Goal: Navigation & Orientation: Find specific page/section

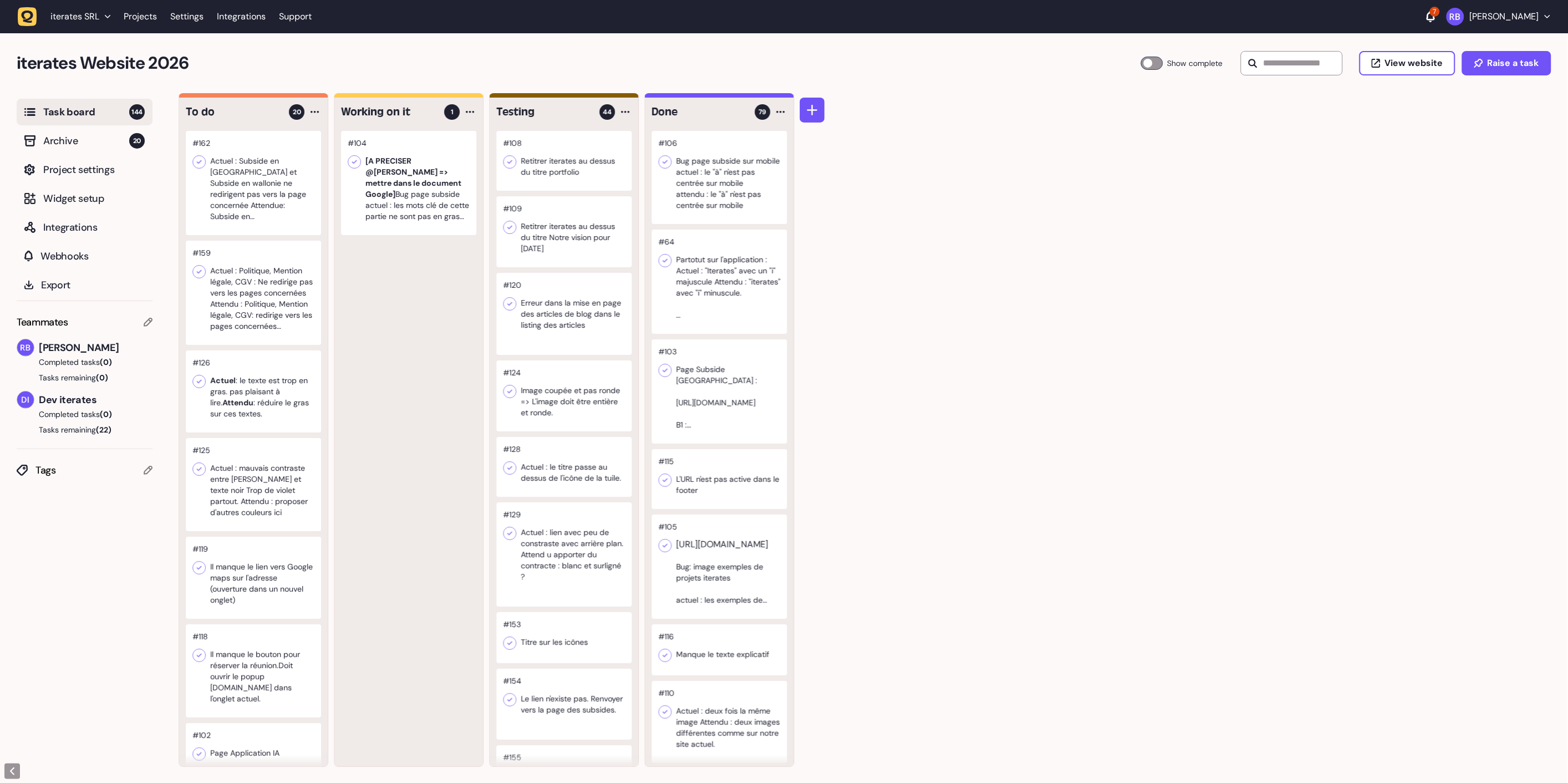
click at [603, 162] on div at bounding box center [564, 160] width 136 height 60
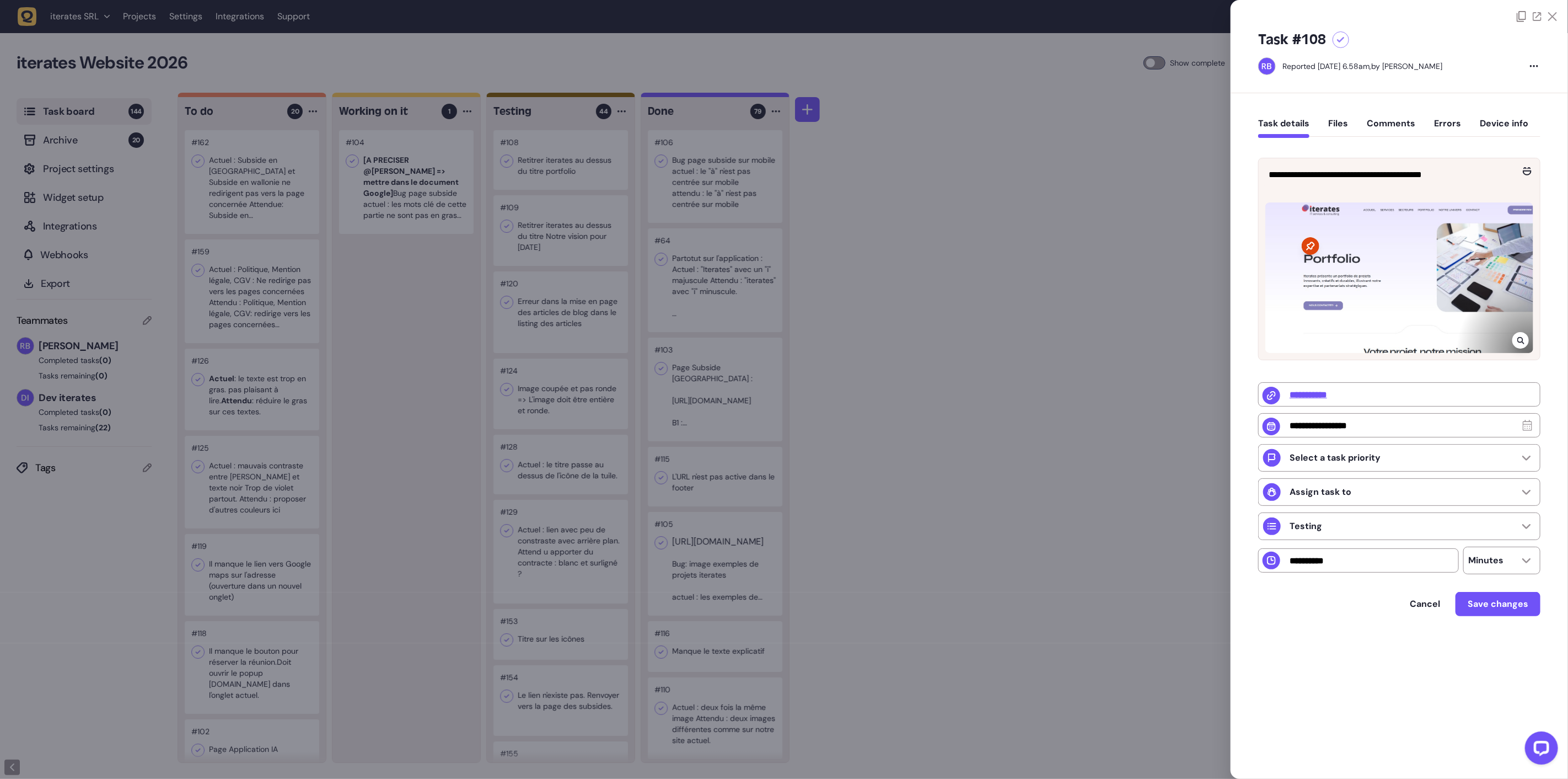
click at [587, 240] on div at bounding box center [784, 389] width 1568 height 779
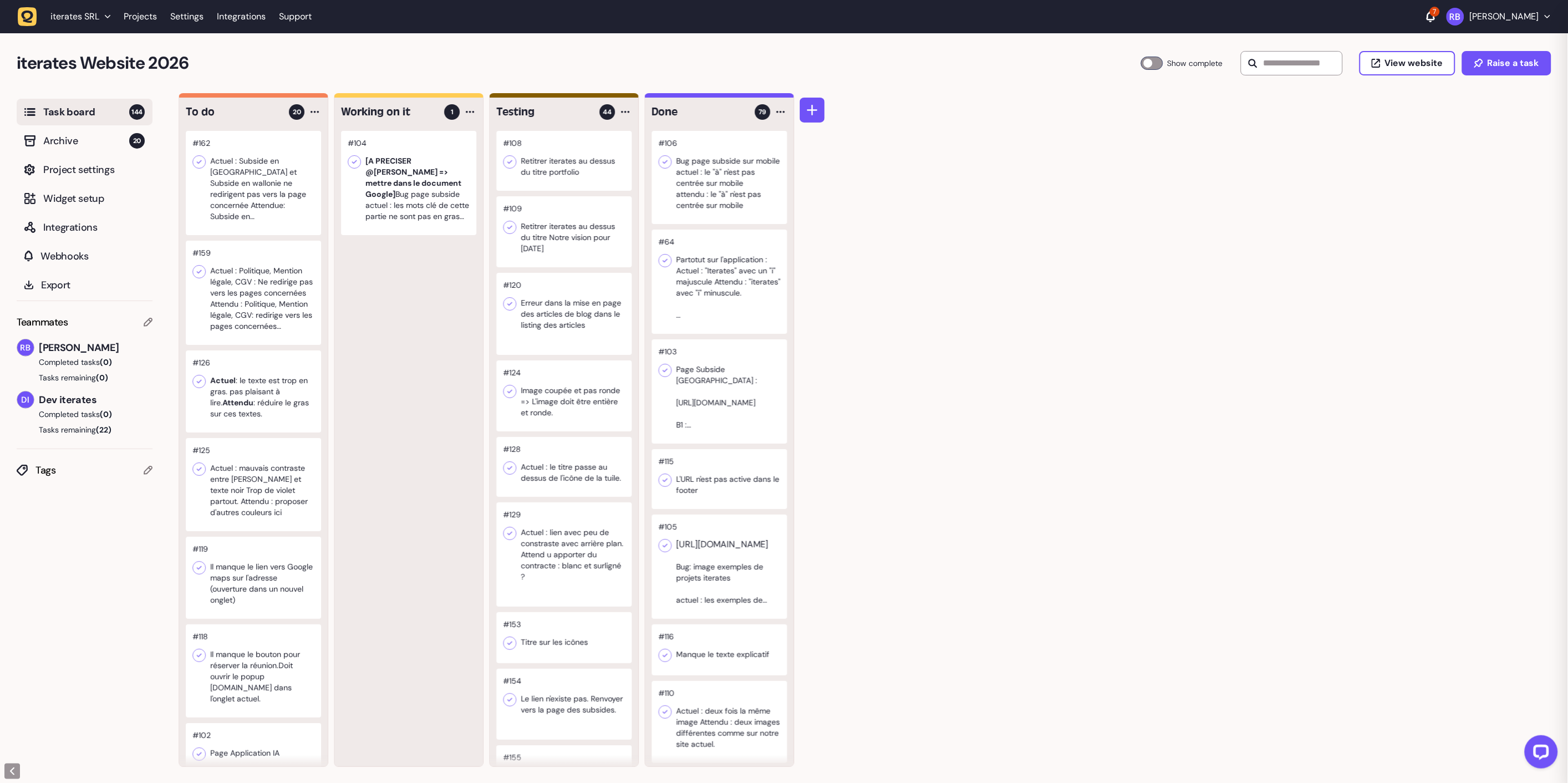
click at [570, 241] on div at bounding box center [564, 232] width 136 height 71
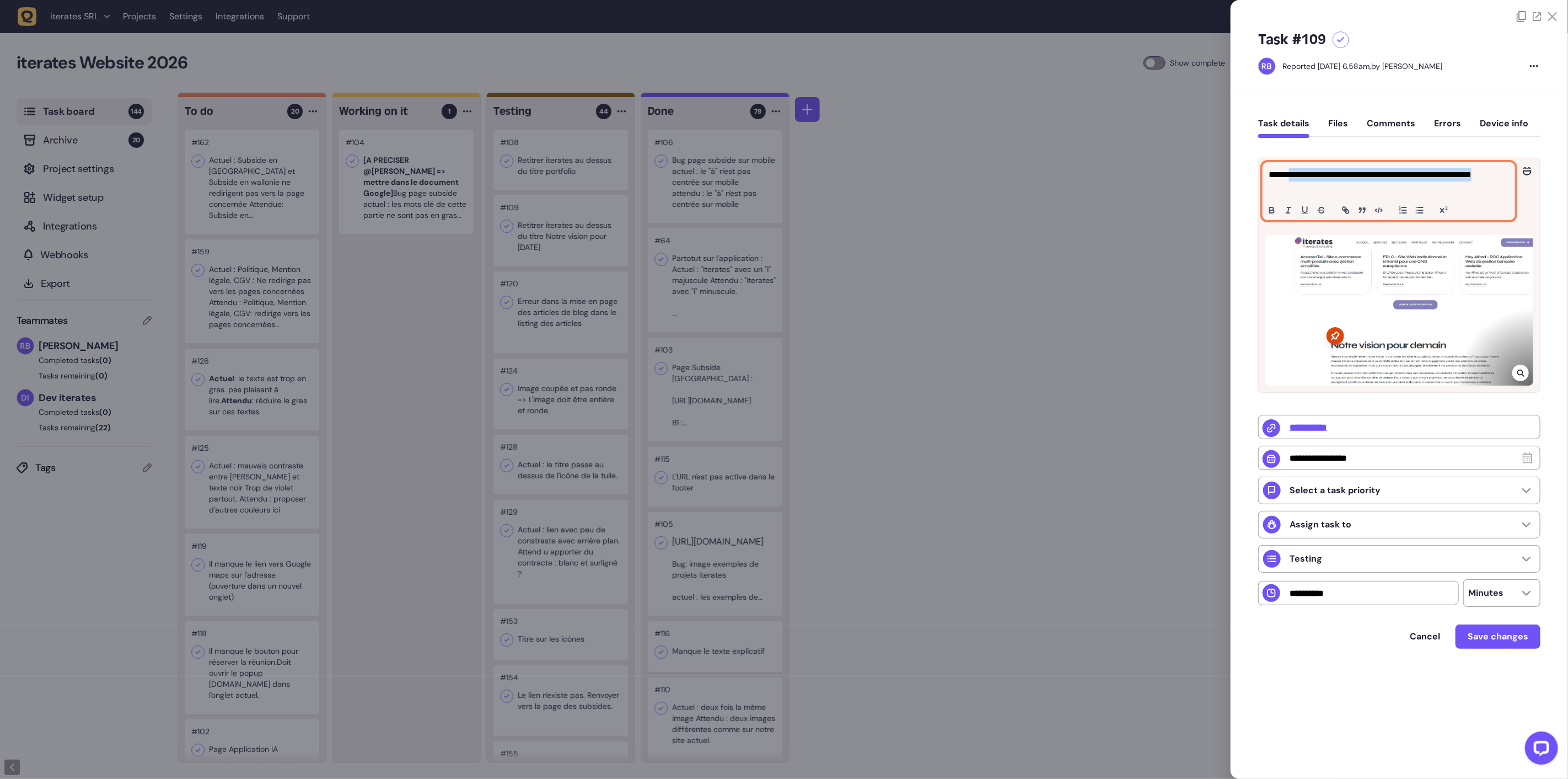
drag, startPoint x: 1289, startPoint y: 178, endPoint x: 1412, endPoint y: 195, distance: 124.2
click at [1412, 195] on div "**********" at bounding box center [1389, 191] width 251 height 56
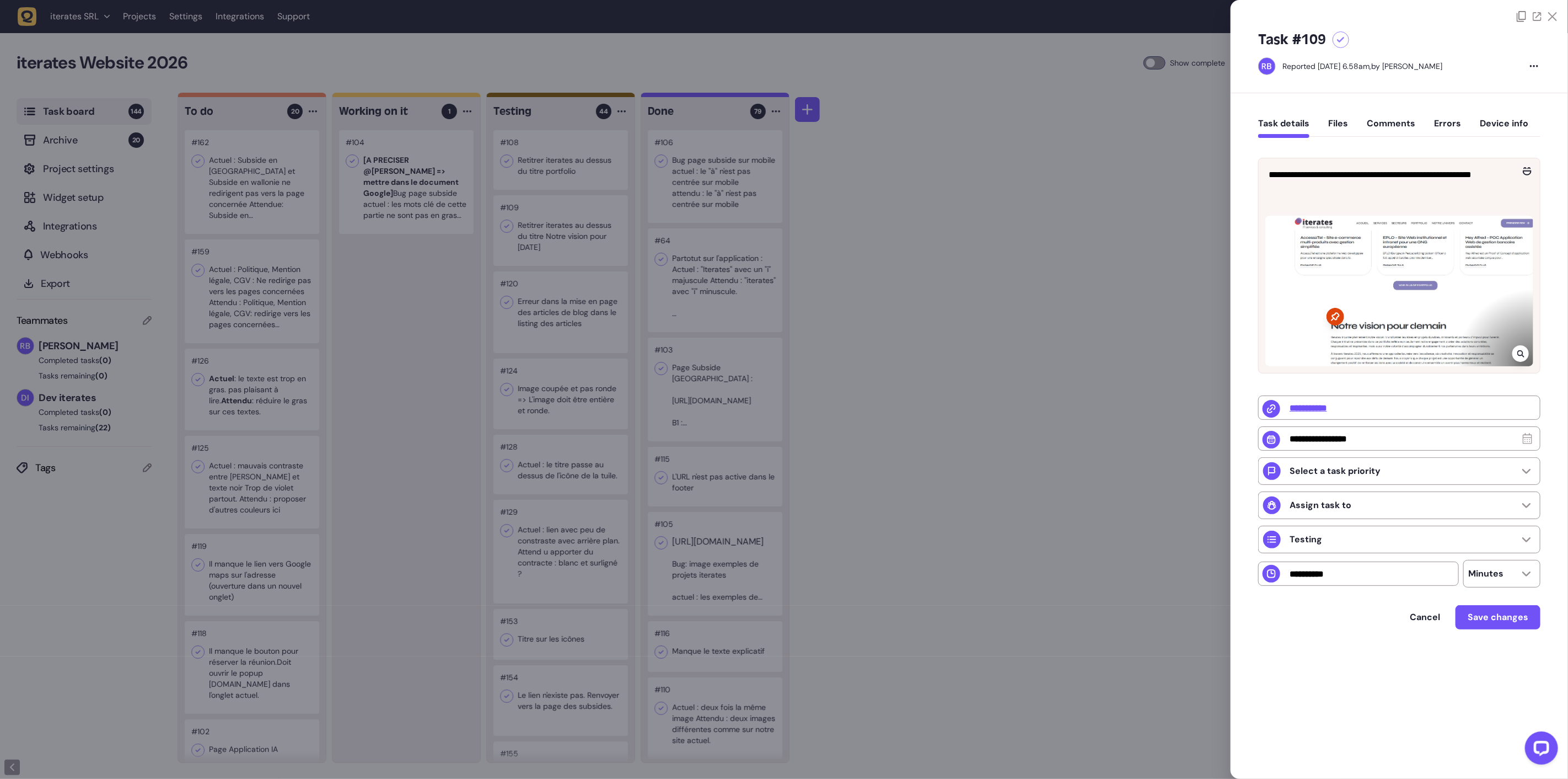
click at [592, 334] on div at bounding box center [784, 389] width 1568 height 779
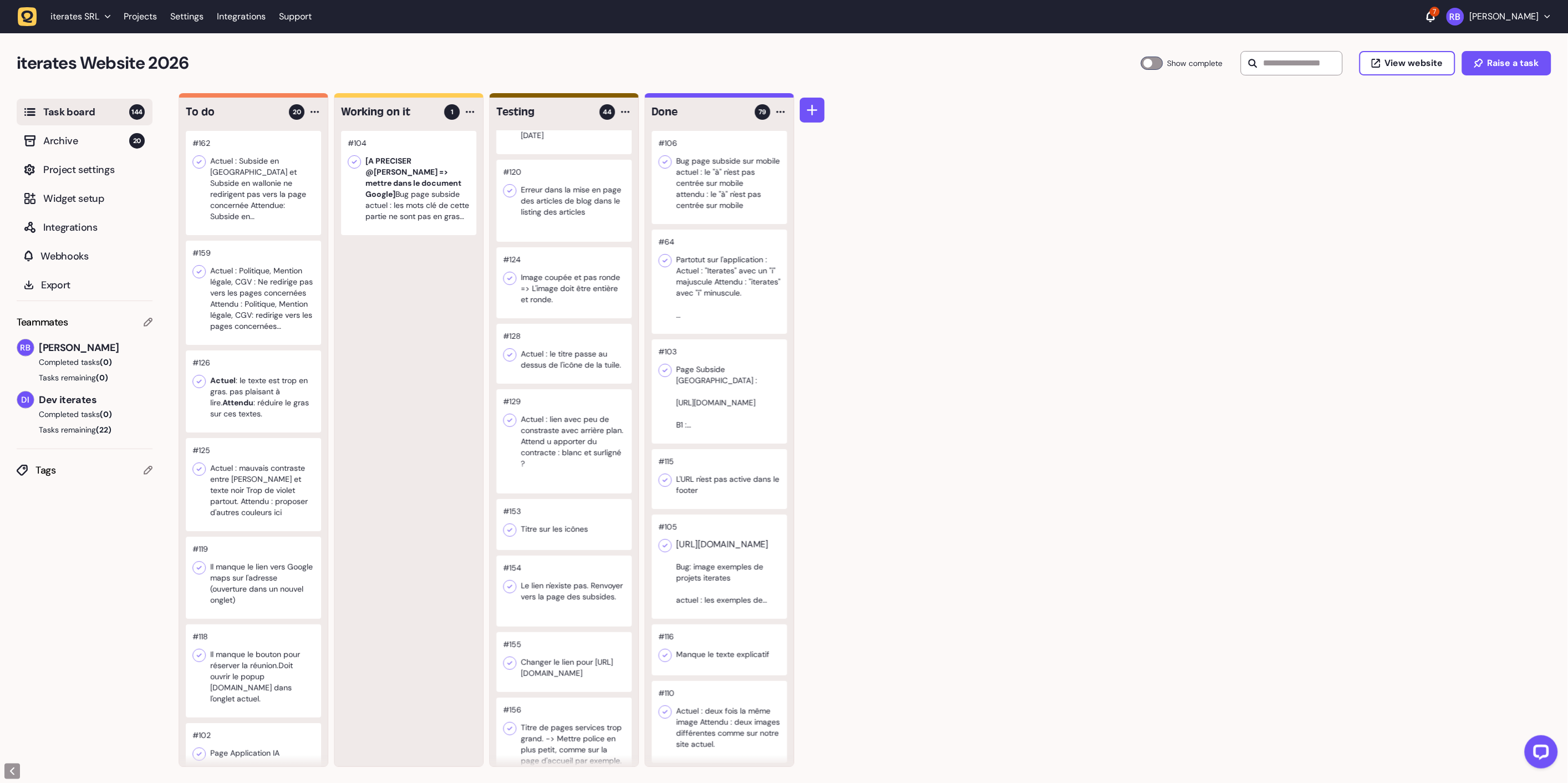
scroll to position [123, 0]
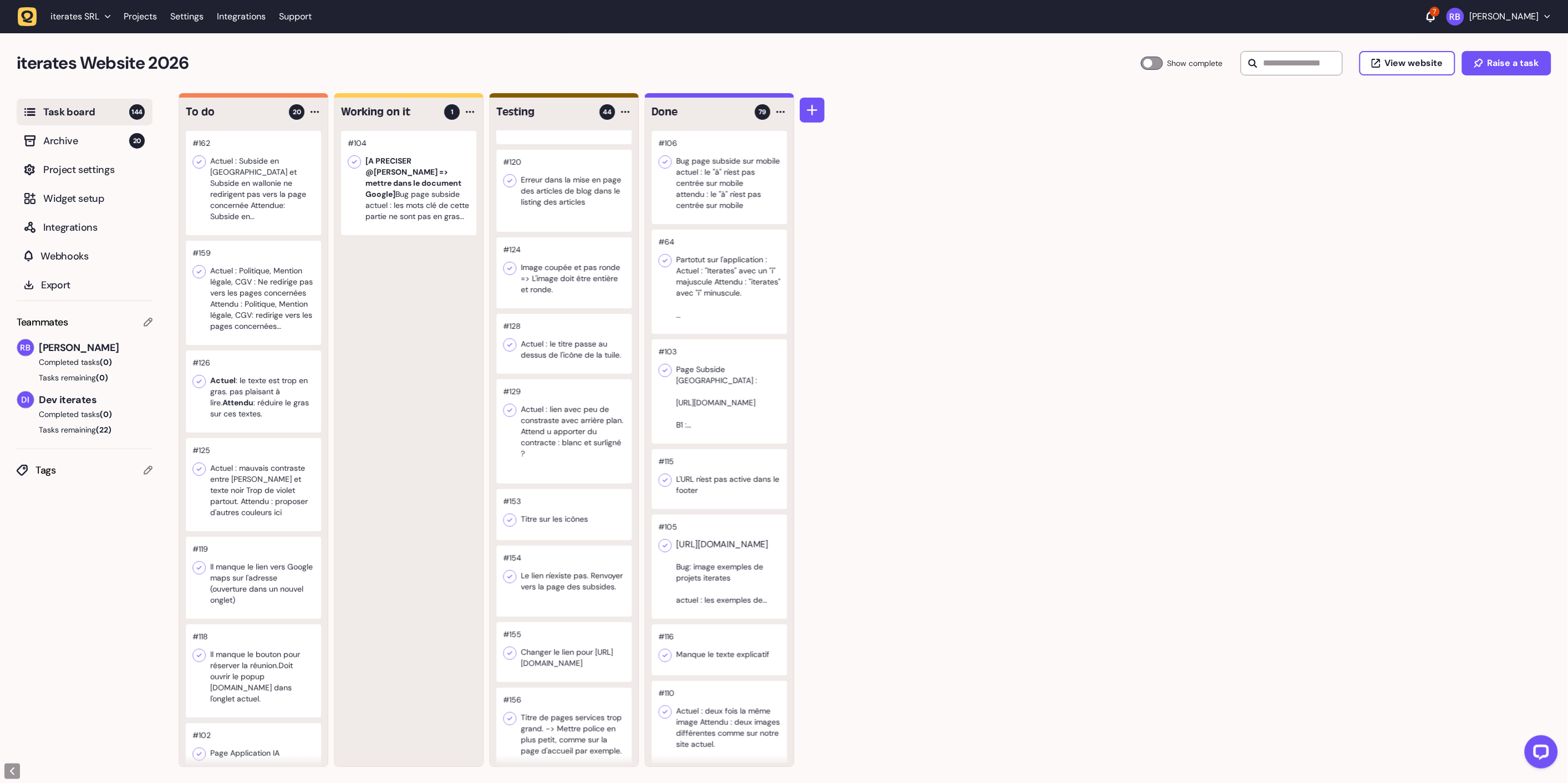
click at [579, 428] on div at bounding box center [564, 431] width 136 height 104
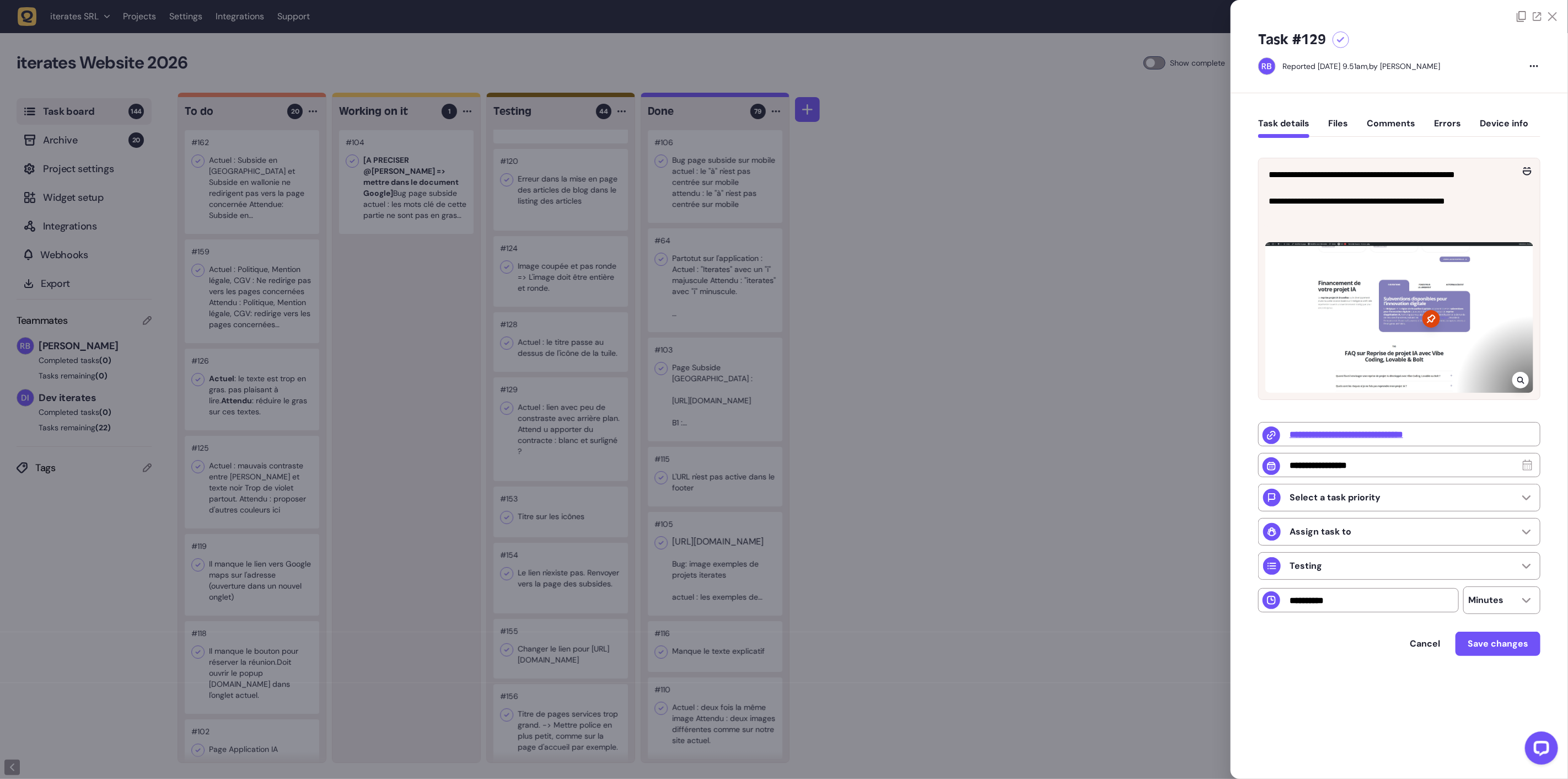
click at [555, 322] on div at bounding box center [784, 389] width 1568 height 779
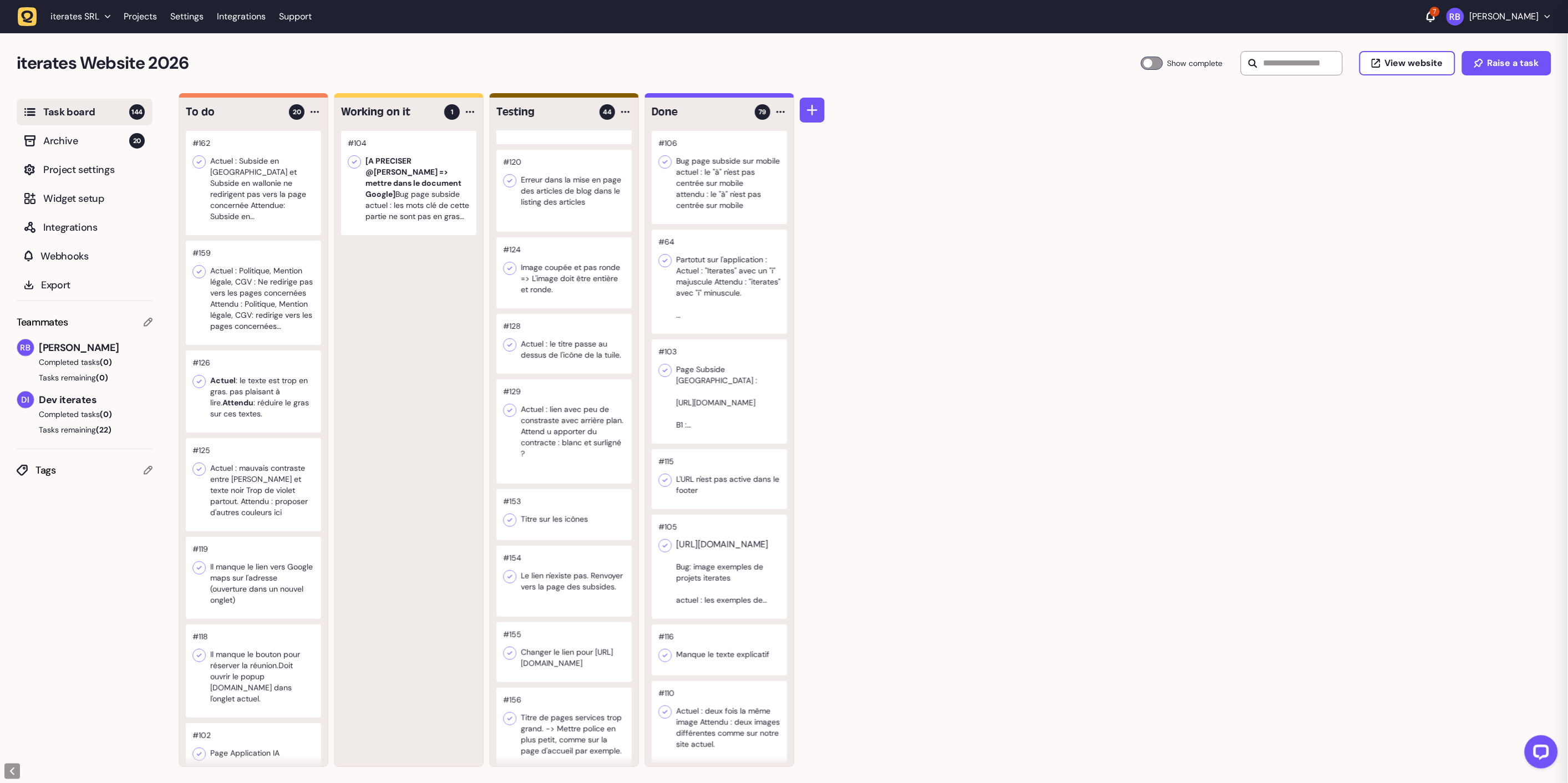
click at [559, 341] on div at bounding box center [564, 343] width 136 height 60
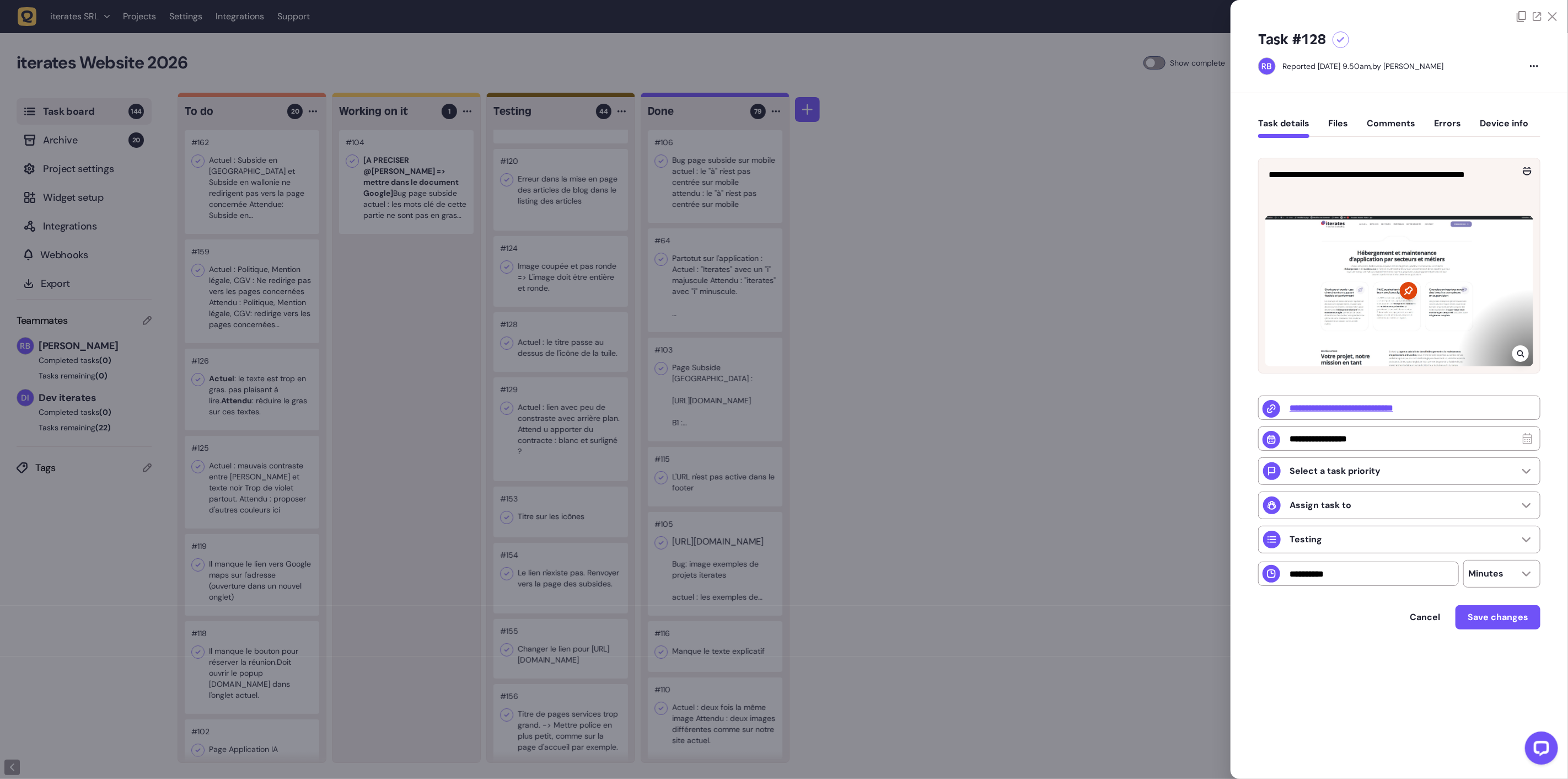
click at [506, 373] on div at bounding box center [784, 389] width 1568 height 779
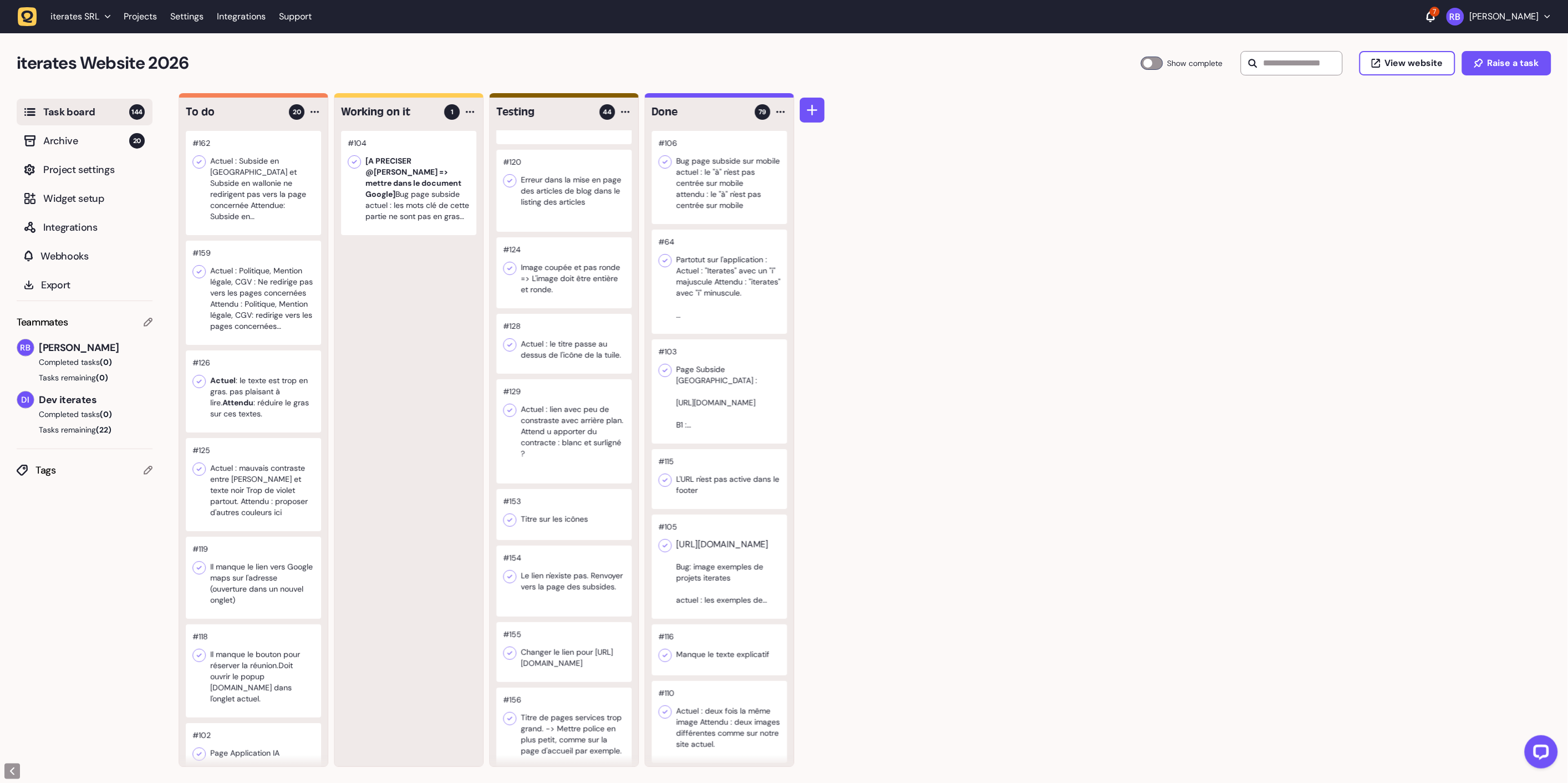
scroll to position [1, 0]
click at [556, 594] on div at bounding box center [564, 581] width 136 height 71
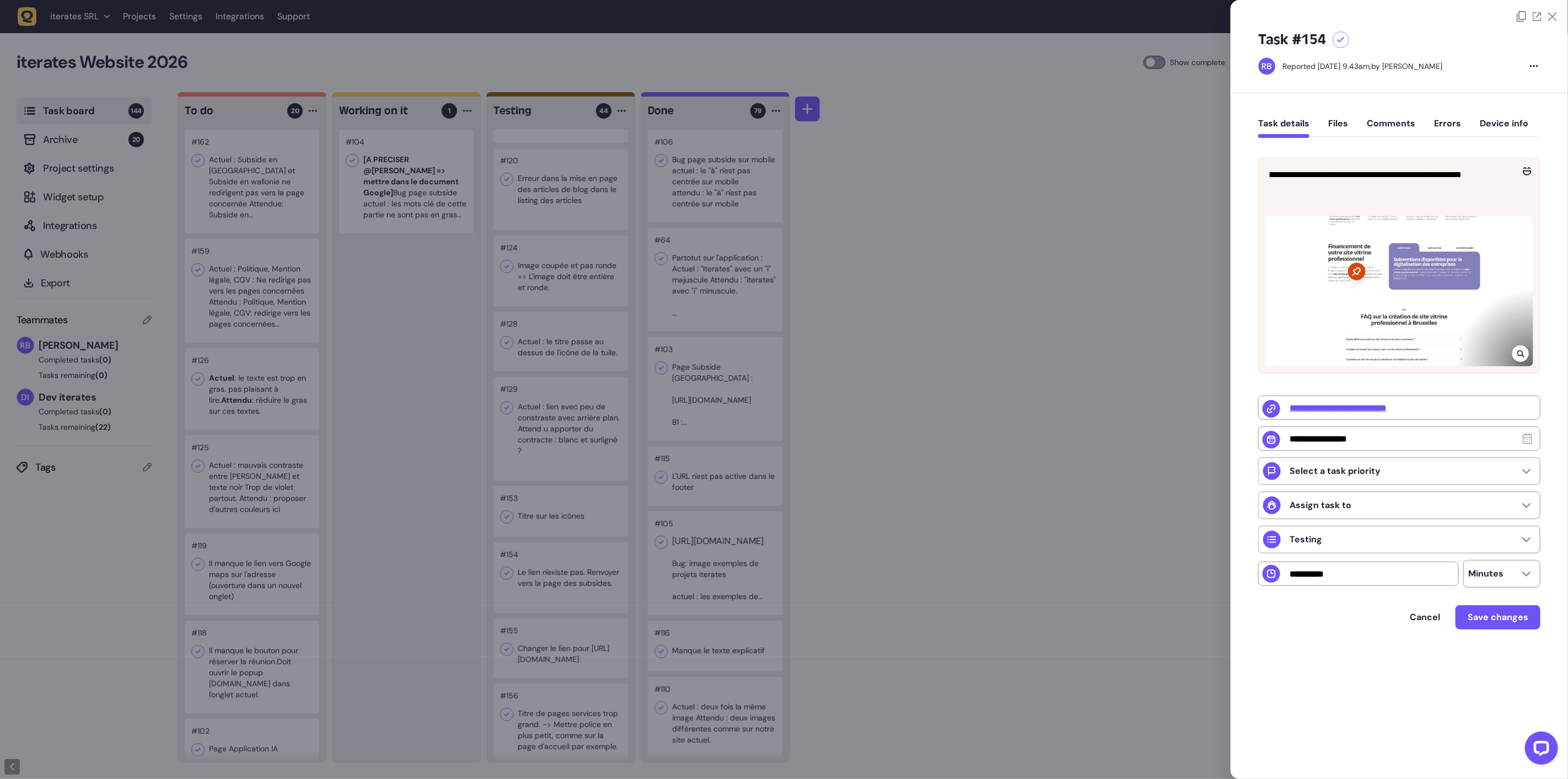
click at [458, 476] on div at bounding box center [784, 389] width 1568 height 779
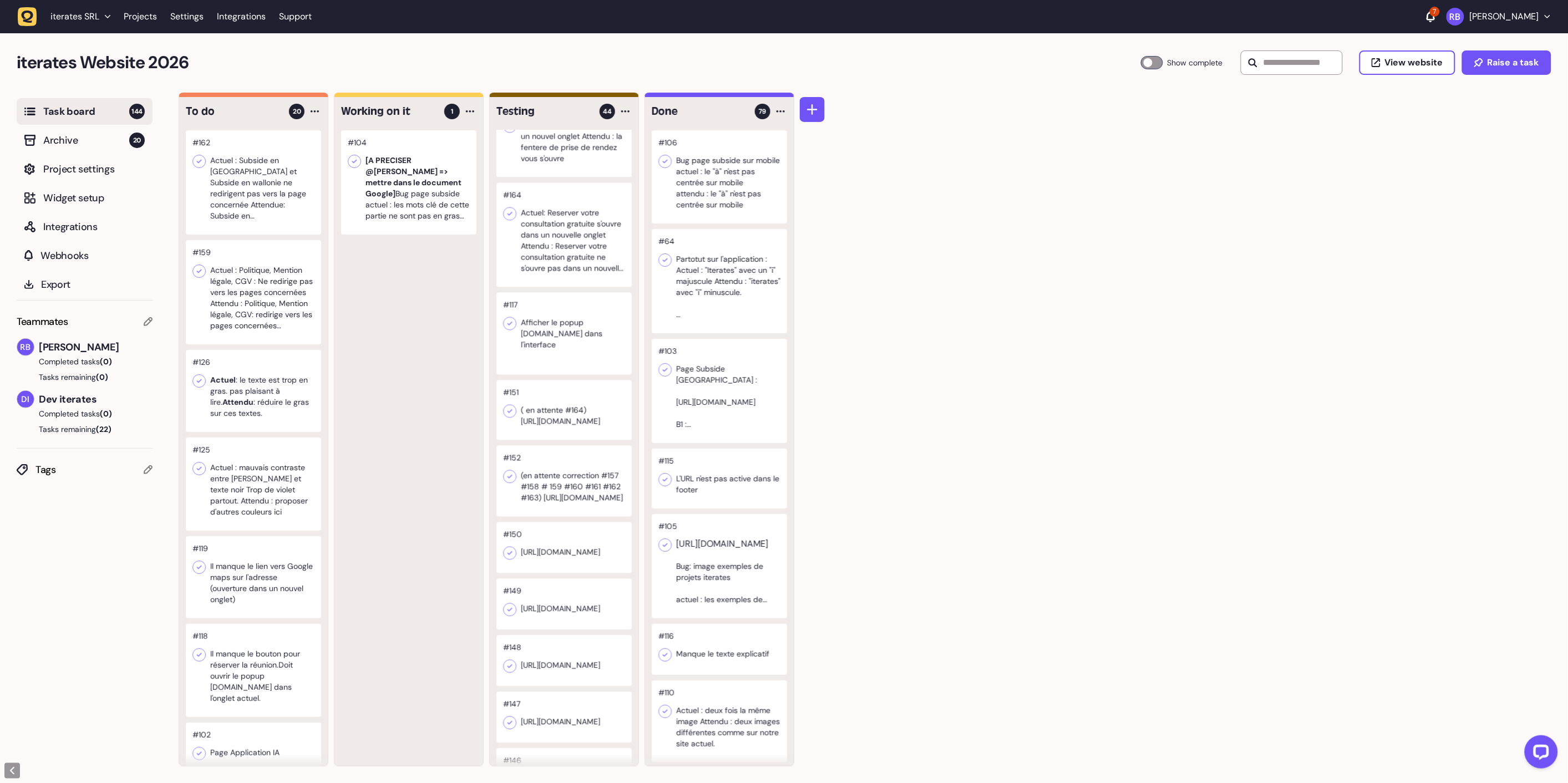
scroll to position [1170, 0]
click at [549, 346] on div at bounding box center [564, 327] width 136 height 82
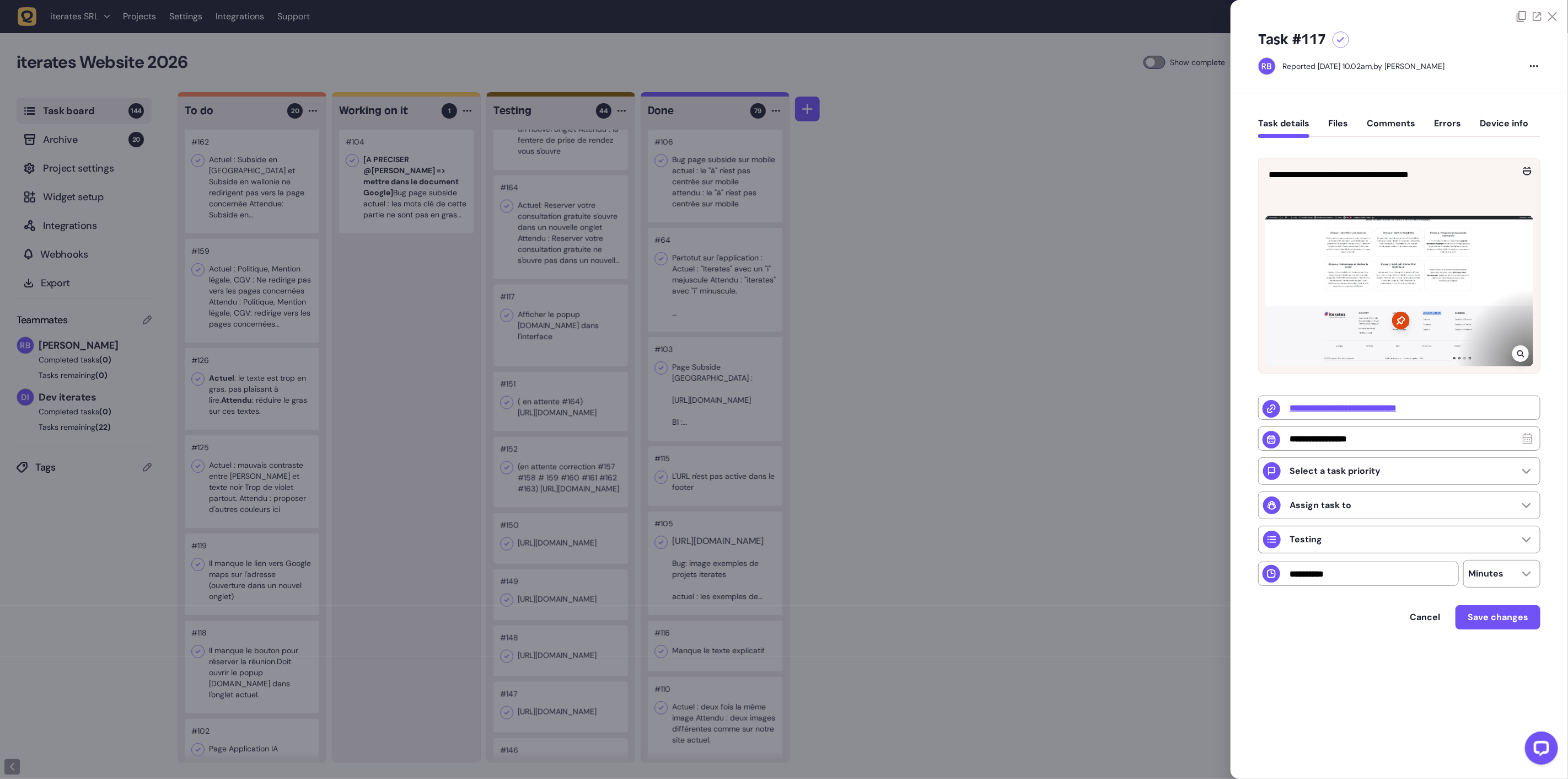
click at [1055, 421] on div at bounding box center [784, 389] width 1568 height 779
